Goal: Find specific page/section: Find specific page/section

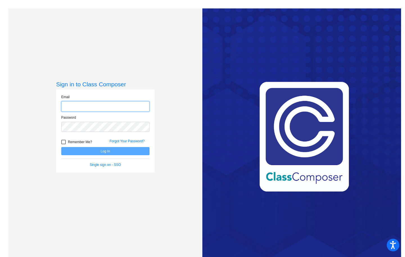
type input "[EMAIL_ADDRESS][DOMAIN_NAME]"
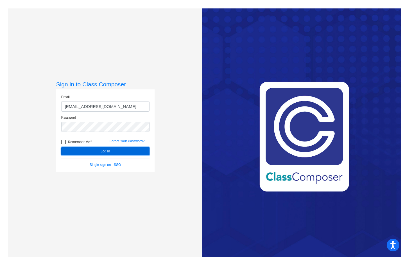
click at [93, 150] on button "Log In" at bounding box center [105, 151] width 88 height 8
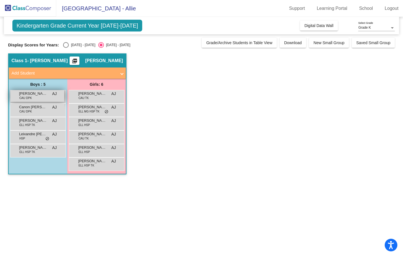
click at [35, 98] on div "[PERSON_NAME] CAU DPK AJ lock do_not_disturb_alt" at bounding box center [37, 96] width 54 height 12
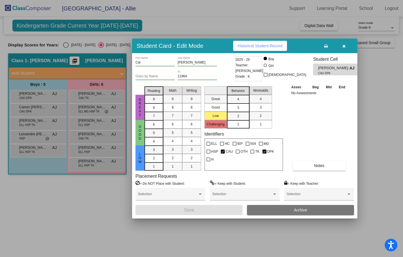
click at [382, 112] on div at bounding box center [201, 128] width 403 height 257
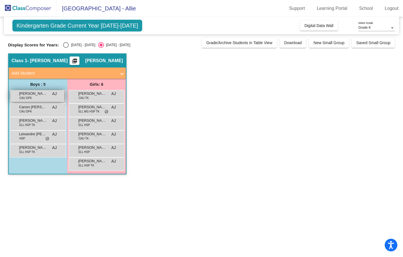
click at [41, 96] on span "[PERSON_NAME]" at bounding box center [33, 94] width 28 height 6
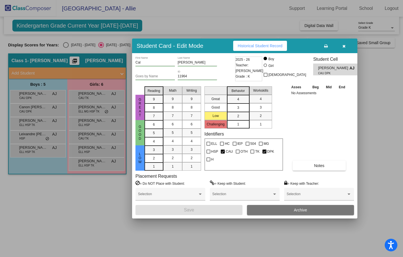
click at [57, 215] on div at bounding box center [201, 128] width 403 height 257
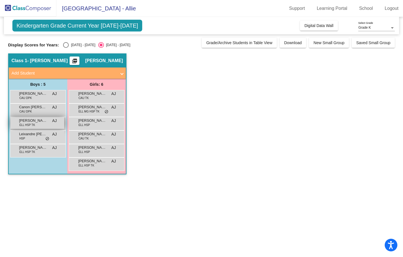
click at [32, 123] on span "ELL HSP TK" at bounding box center [27, 125] width 16 height 4
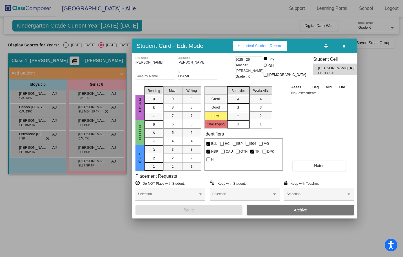
drag, startPoint x: 36, startPoint y: 188, endPoint x: 47, endPoint y: 180, distance: 13.6
click at [36, 188] on div at bounding box center [201, 128] width 403 height 257
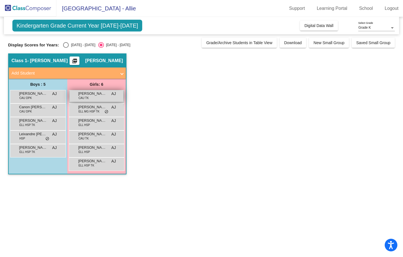
click at [89, 96] on span "[PERSON_NAME]" at bounding box center [92, 94] width 28 height 6
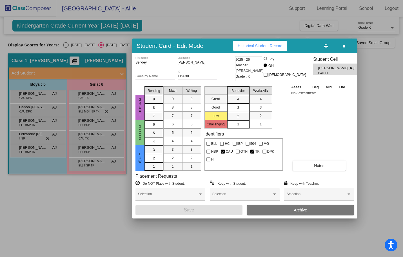
drag, startPoint x: 87, startPoint y: 211, endPoint x: 105, endPoint y: 171, distance: 43.7
click at [87, 211] on div at bounding box center [201, 128] width 403 height 257
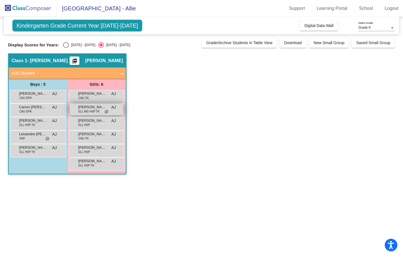
click at [103, 109] on span "[PERSON_NAME]" at bounding box center [92, 107] width 28 height 6
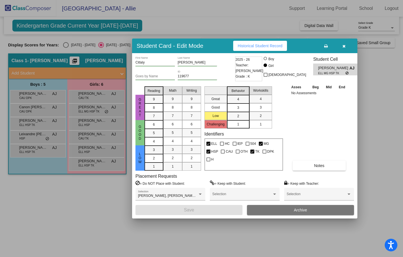
click at [74, 206] on div at bounding box center [201, 128] width 403 height 257
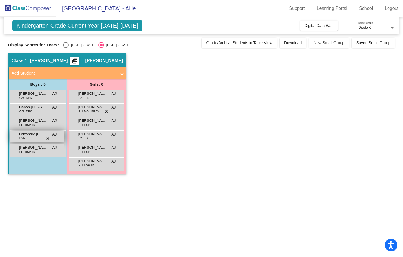
click at [43, 135] on span "Leixandre [PERSON_NAME]" at bounding box center [33, 134] width 28 height 6
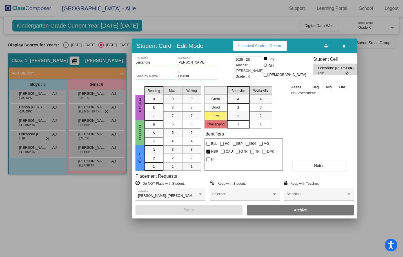
click at [86, 210] on div at bounding box center [201, 128] width 403 height 257
